Goal: Information Seeking & Learning: Learn about a topic

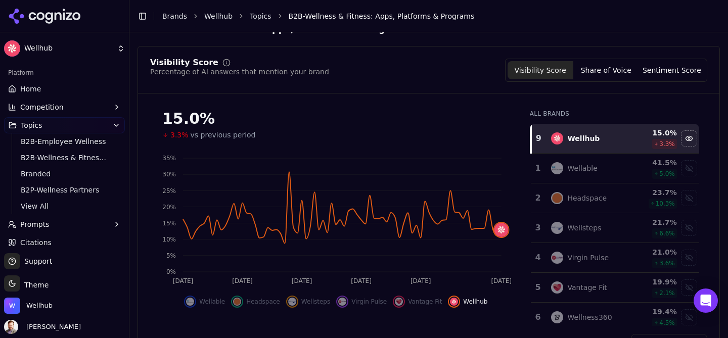
scroll to position [47, 0]
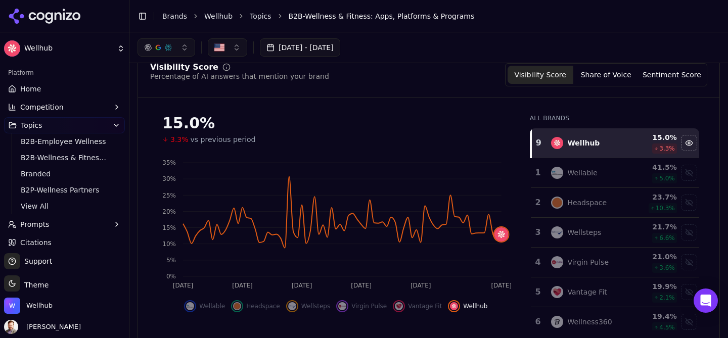
click at [309, 41] on button "Jul 01, 2025 - Sep 26, 2025" at bounding box center [300, 47] width 80 height 18
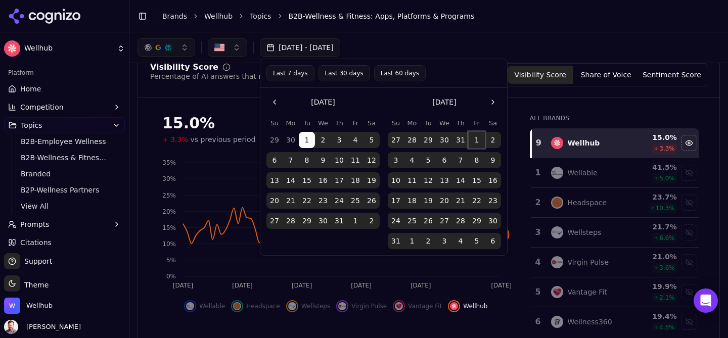
click at [478, 138] on button "1" at bounding box center [477, 140] width 16 height 16
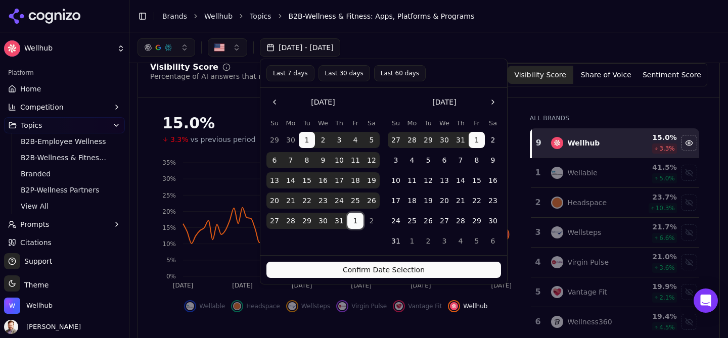
click at [357, 225] on button "1" at bounding box center [355, 221] width 16 height 16
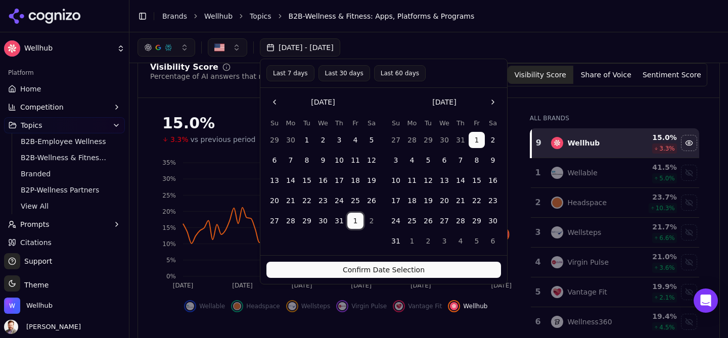
click at [358, 221] on button "1" at bounding box center [355, 221] width 16 height 16
click at [357, 222] on button "1" at bounding box center [355, 221] width 16 height 16
click at [491, 100] on button "Go to the Next Month" at bounding box center [493, 102] width 16 height 16
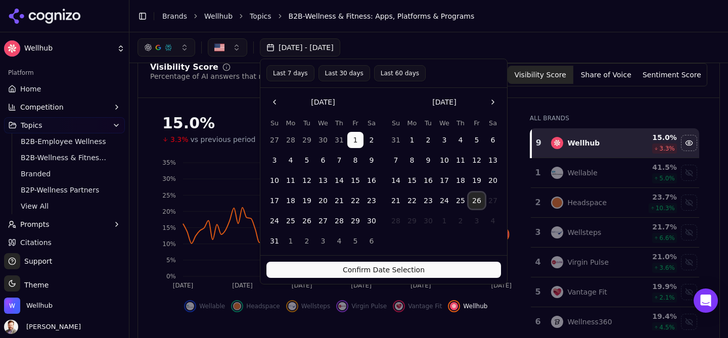
click at [478, 201] on button "26" at bounding box center [477, 201] width 16 height 16
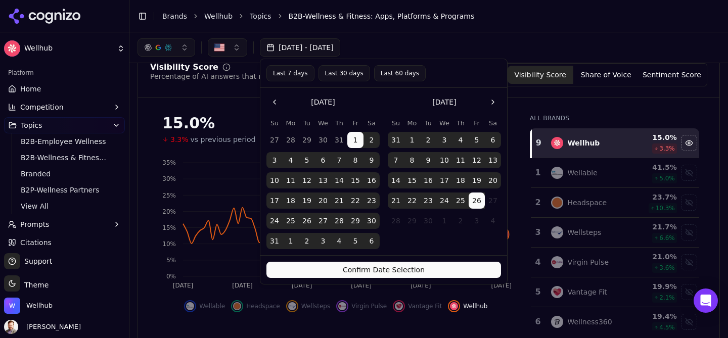
click at [427, 273] on button "Confirm Date Selection" at bounding box center [384, 270] width 235 height 16
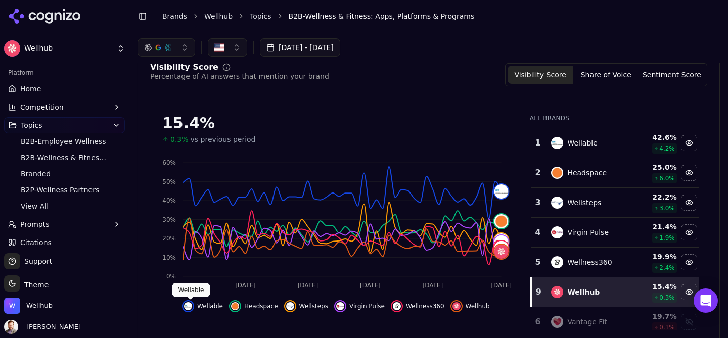
click at [192, 304] on img "Hide wellable data" at bounding box center [188, 306] width 8 height 8
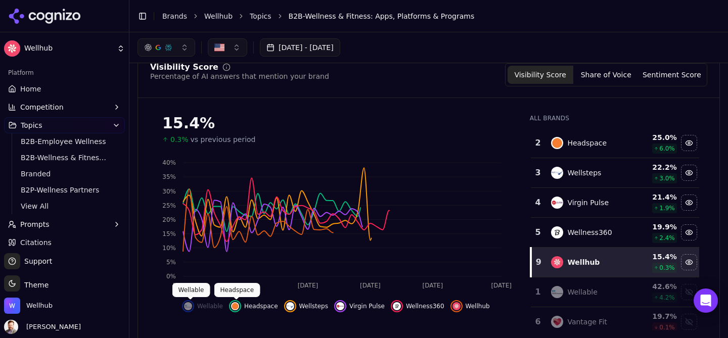
click at [235, 306] on img "Hide headspace data" at bounding box center [235, 306] width 8 height 8
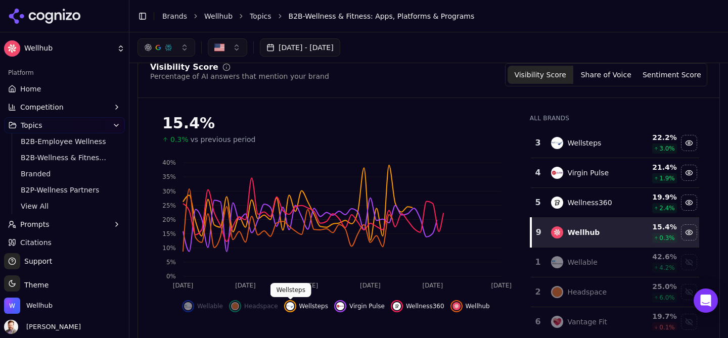
click at [294, 304] on img "Hide wellsteps data" at bounding box center [290, 306] width 8 height 8
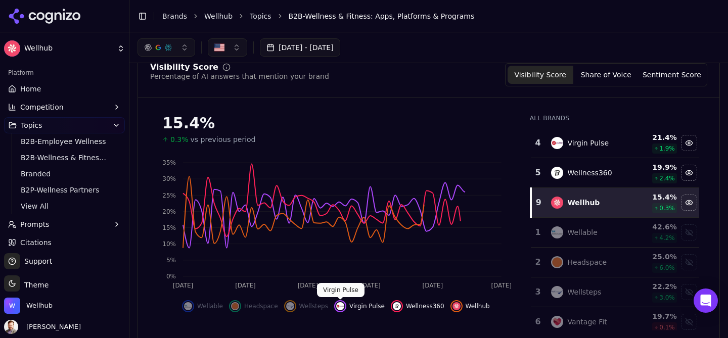
click at [340, 305] on img "Hide virgin pulse data" at bounding box center [340, 306] width 8 height 8
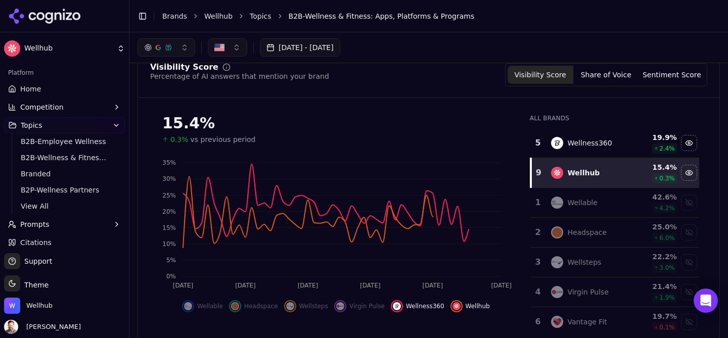
click at [395, 305] on img "Hide wellness360 data" at bounding box center [397, 306] width 8 height 8
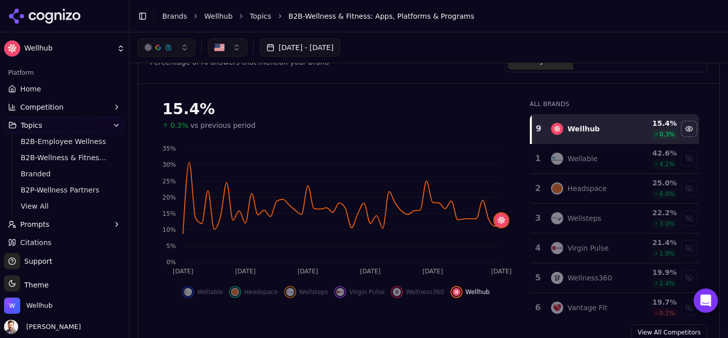
scroll to position [0, 0]
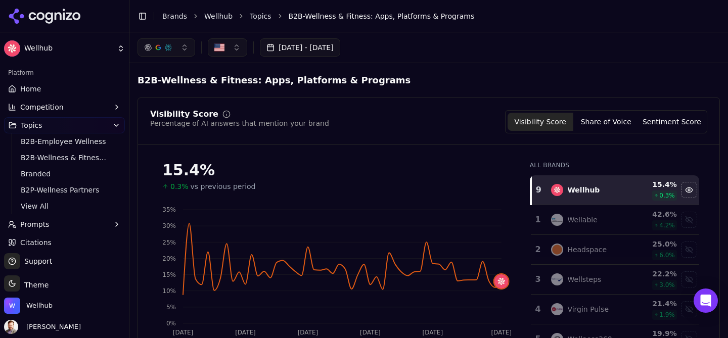
click at [237, 47] on button "button" at bounding box center [227, 47] width 39 height 18
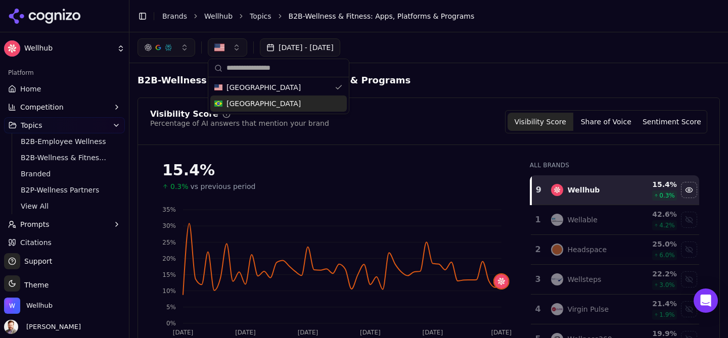
click at [234, 106] on span "Brazil" at bounding box center [264, 104] width 74 height 10
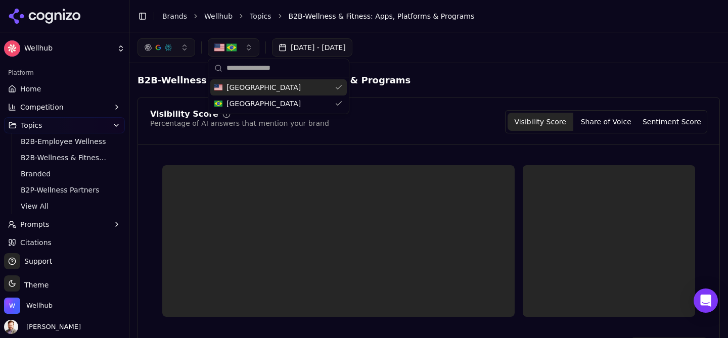
click at [246, 45] on button "button" at bounding box center [234, 47] width 52 height 18
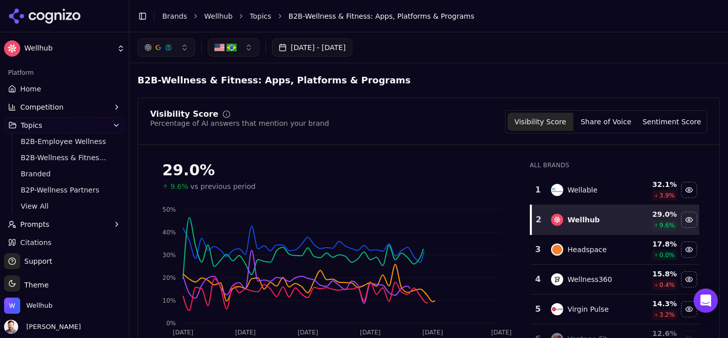
click at [253, 48] on button "button" at bounding box center [234, 47] width 52 height 18
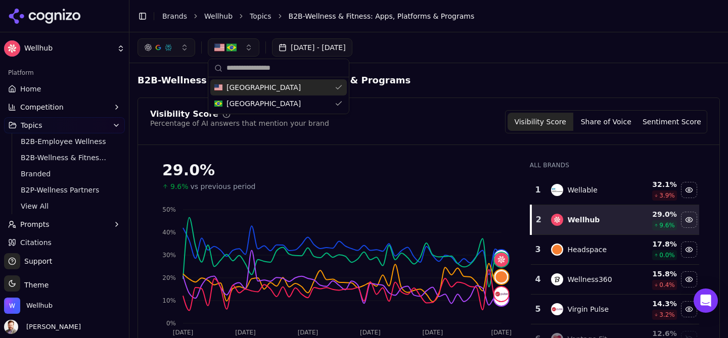
click at [298, 89] on div "United States" at bounding box center [278, 87] width 137 height 16
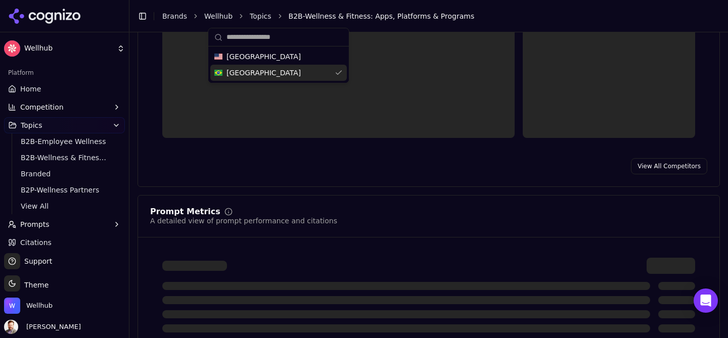
scroll to position [181, 0]
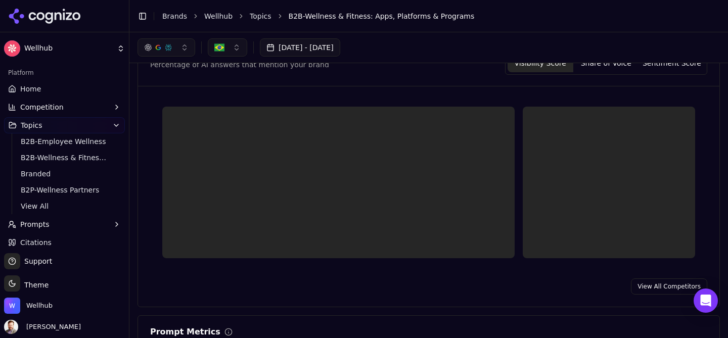
scroll to position [0, 0]
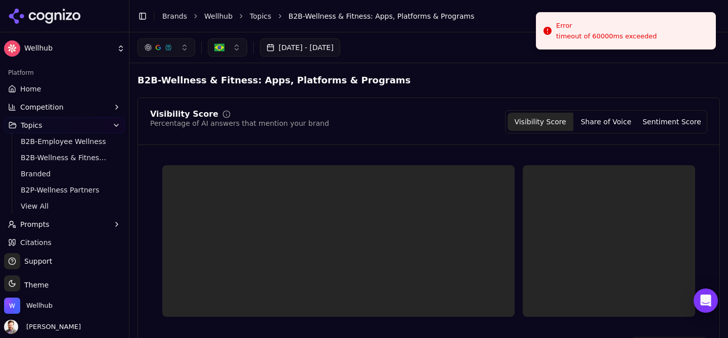
click at [416, 103] on div "Visibility Score Percentage of AI answers that mention your brand Visibility Sc…" at bounding box center [429, 232] width 583 height 269
click at [485, 71] on div "B2B-Wellness & Fitness: Apps, Platforms & Programs" at bounding box center [429, 80] width 583 height 18
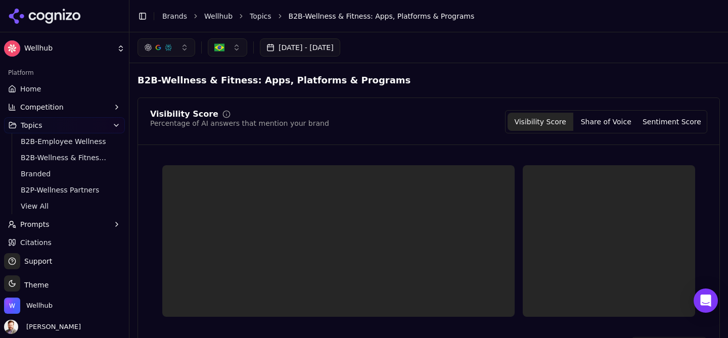
scroll to position [6, 0]
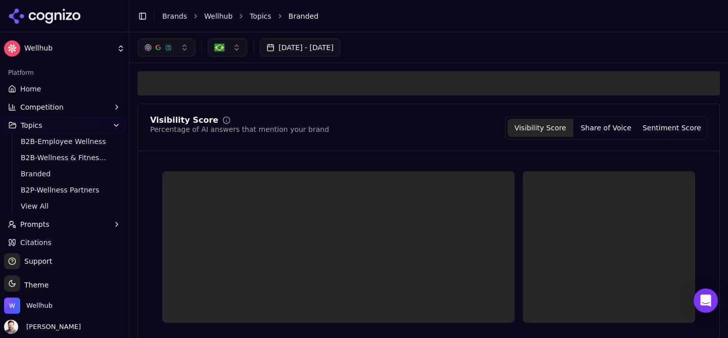
scroll to position [6, 0]
